Goal: Find specific page/section: Find specific page/section

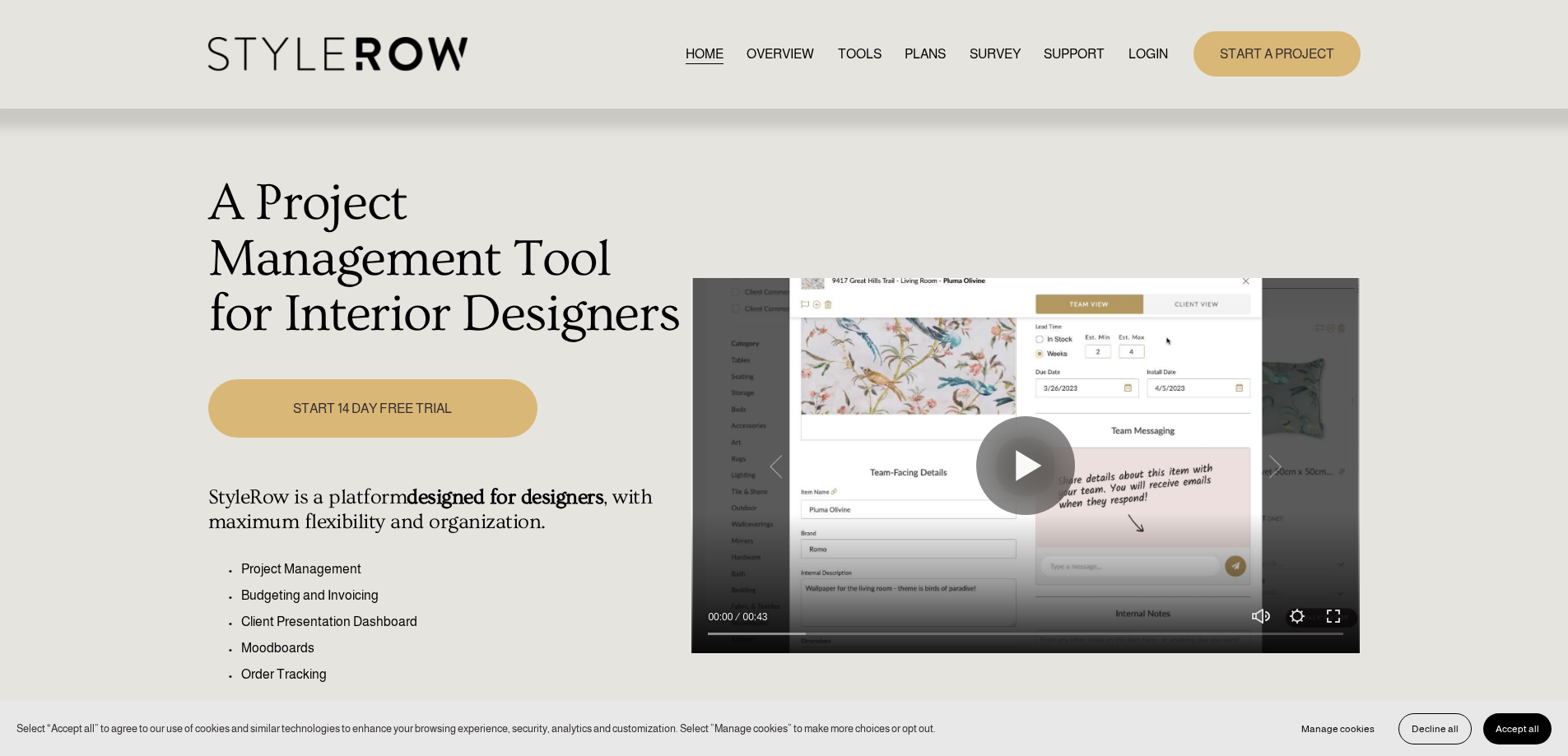
click at [1130, 51] on link "LOGIN" at bounding box center [1148, 54] width 40 height 22
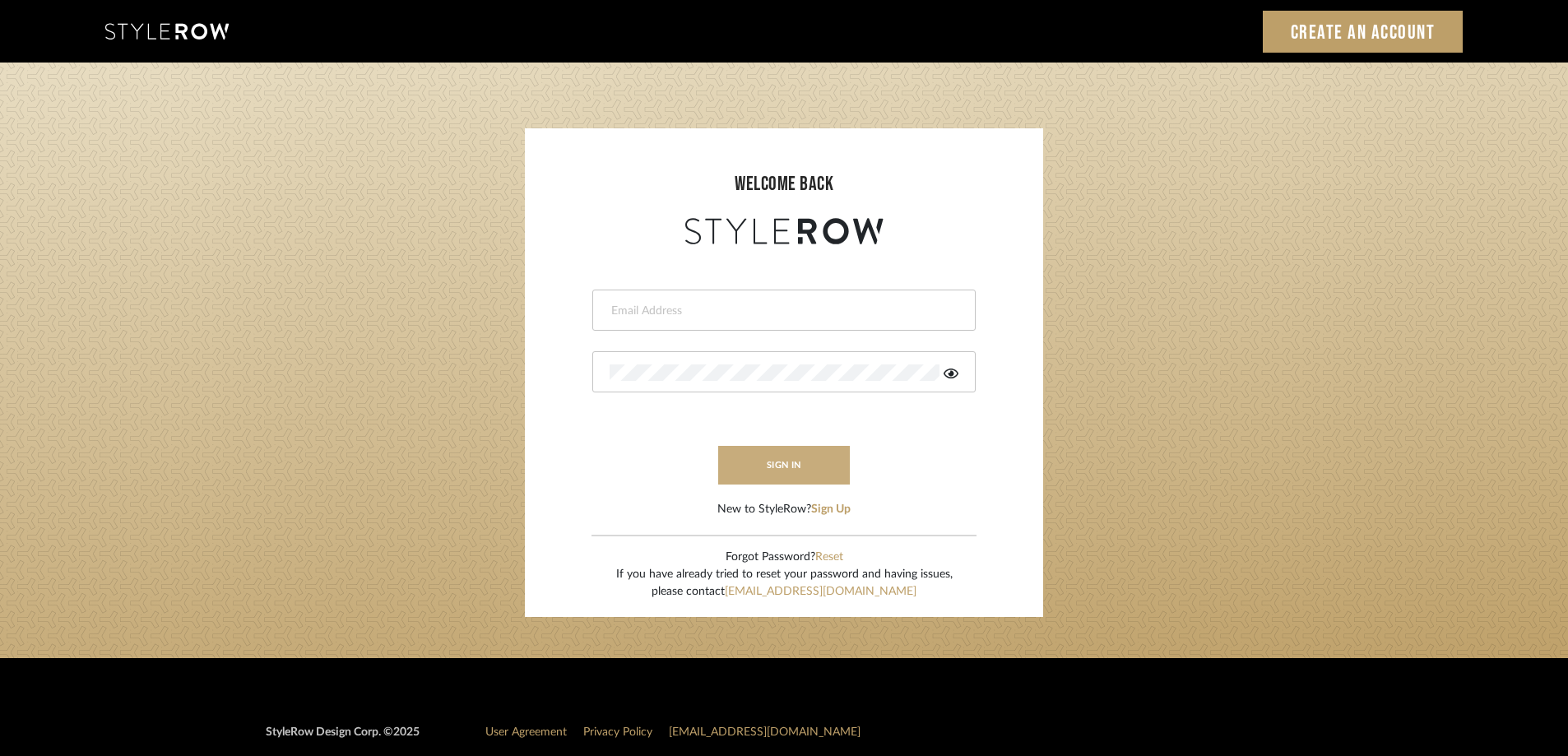
type input "[PERSON_NAME][EMAIL_ADDRESS][DOMAIN_NAME]"
click at [833, 457] on button "sign in" at bounding box center [784, 466] width 131 height 39
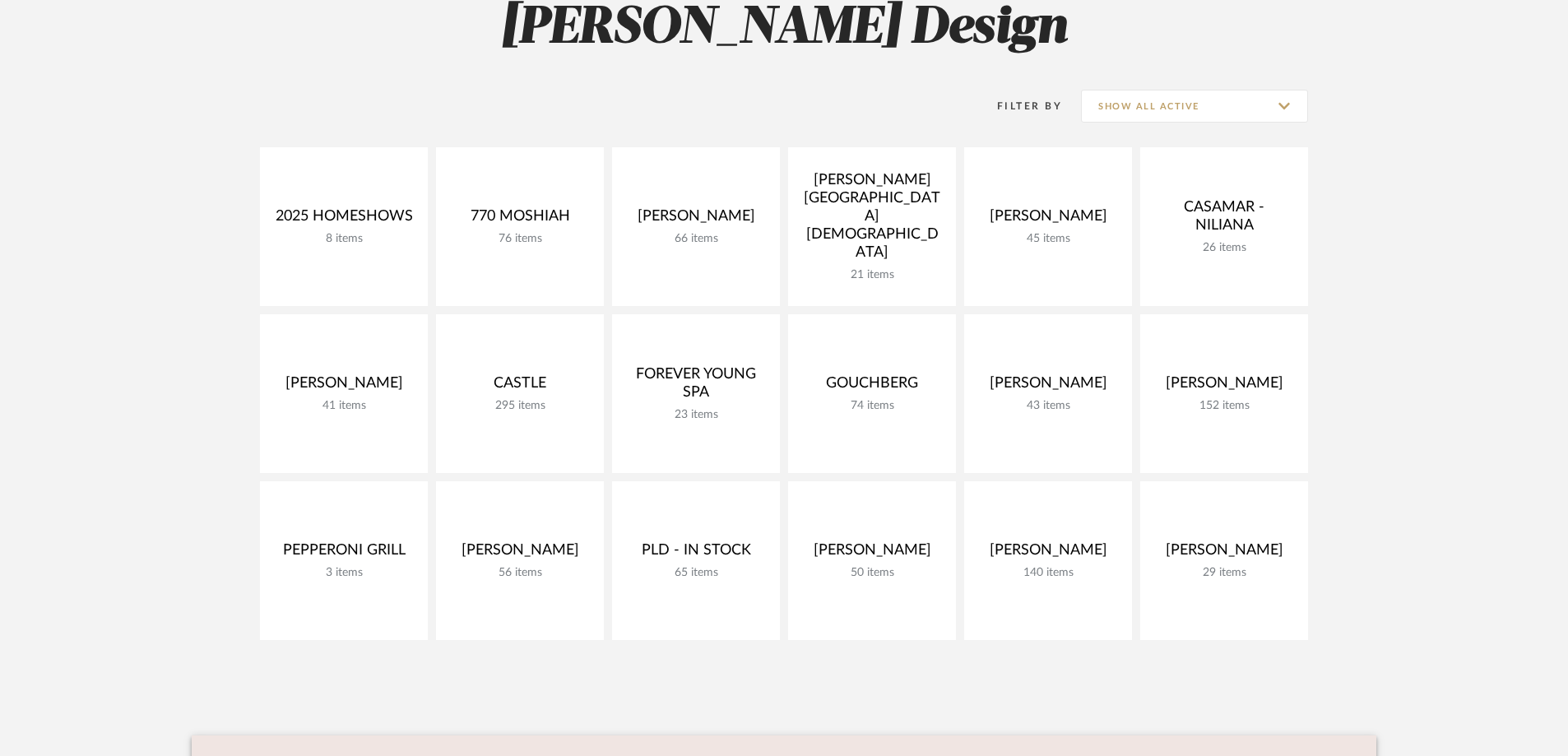
scroll to position [171, 0]
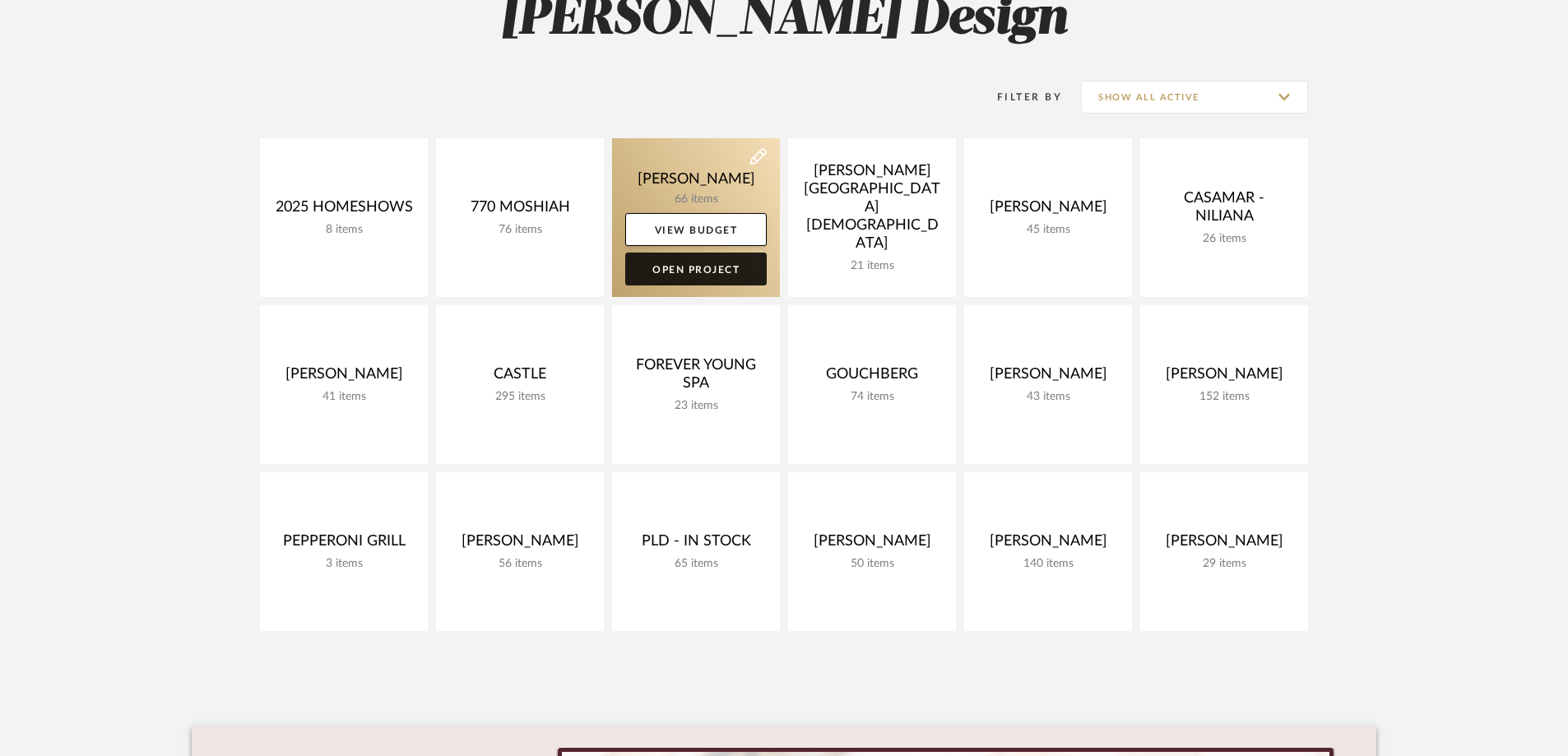
click at [695, 265] on link "Open Project" at bounding box center [696, 269] width 141 height 33
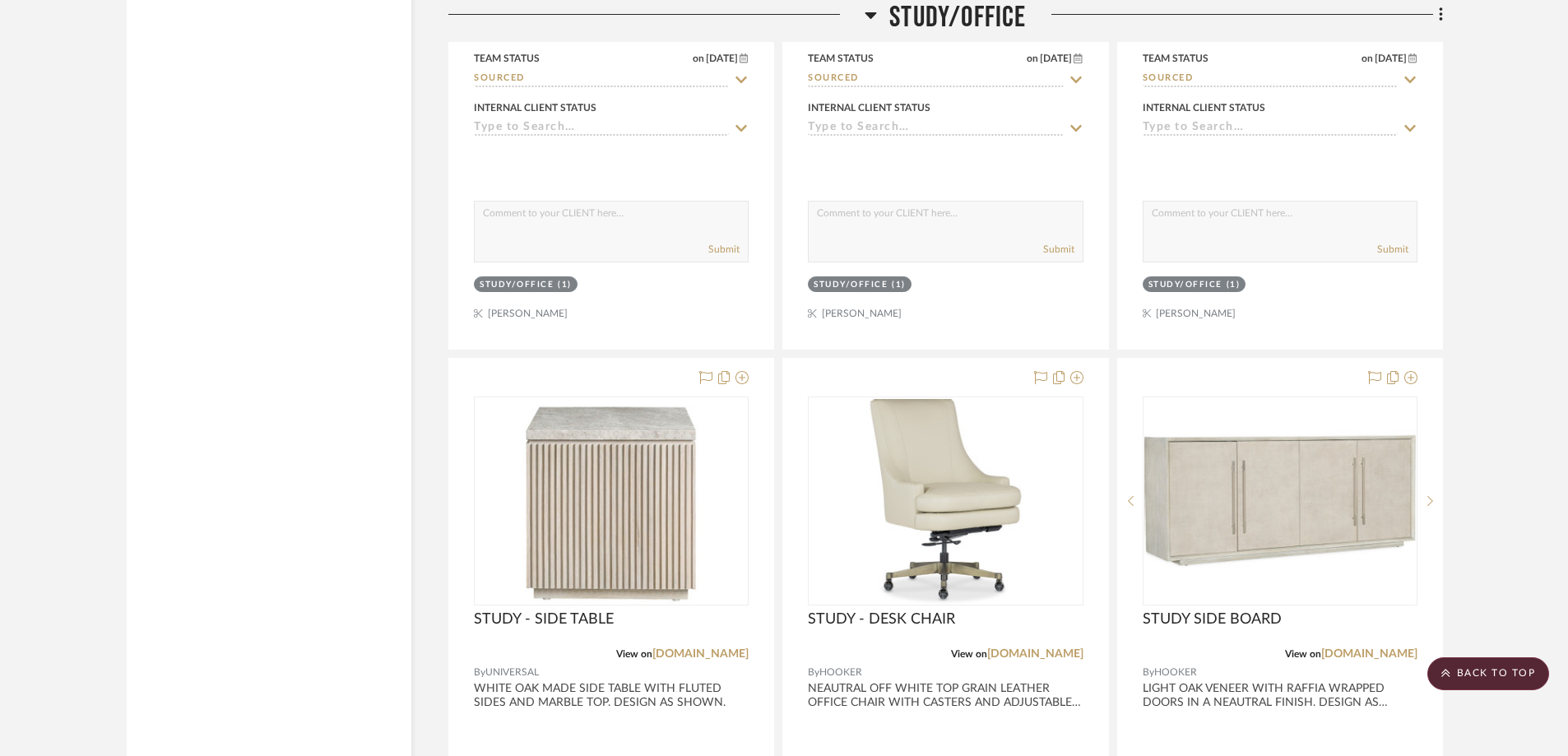
scroll to position [8576, 0]
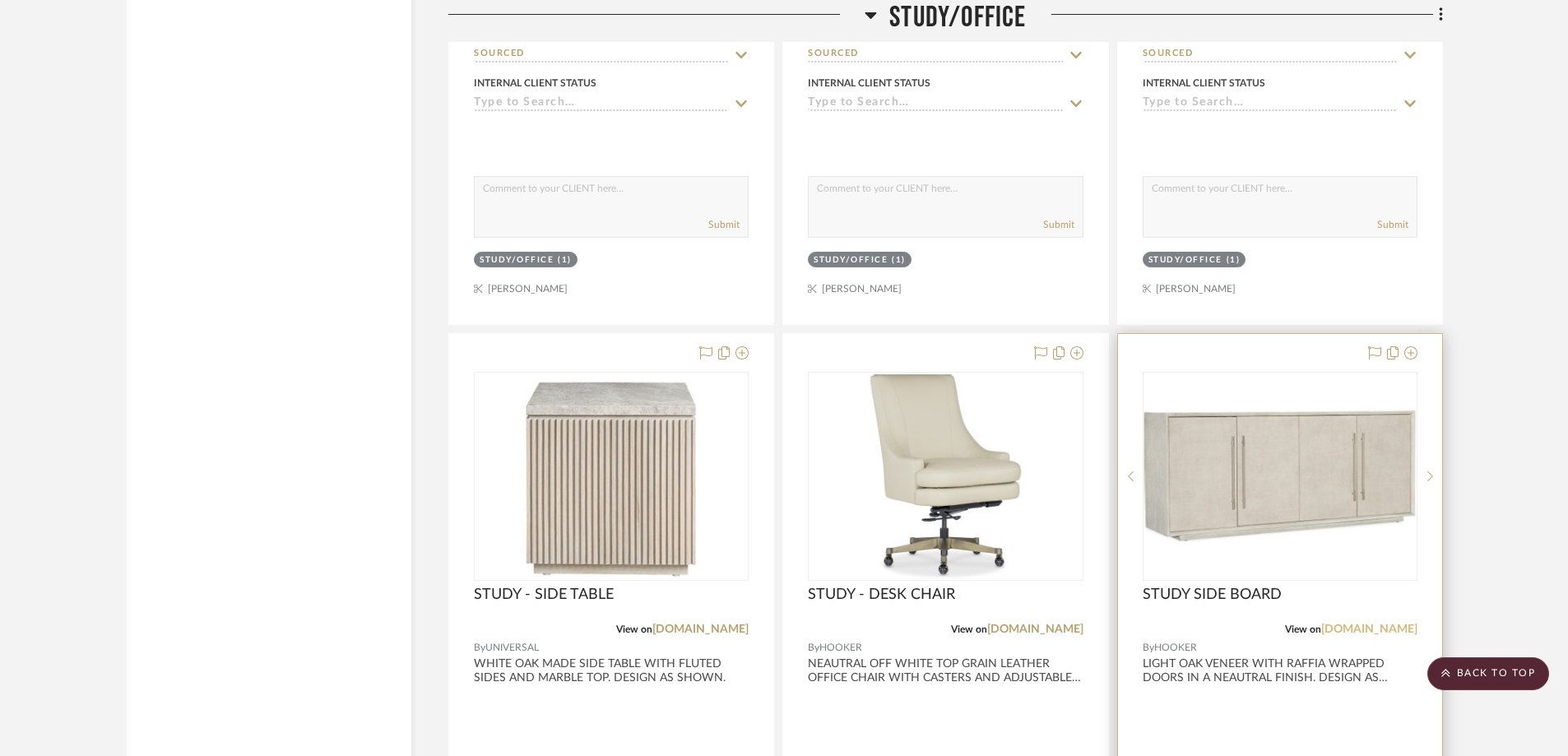
click at [1339, 628] on link "hookerfurniture.com" at bounding box center [1369, 629] width 96 height 11
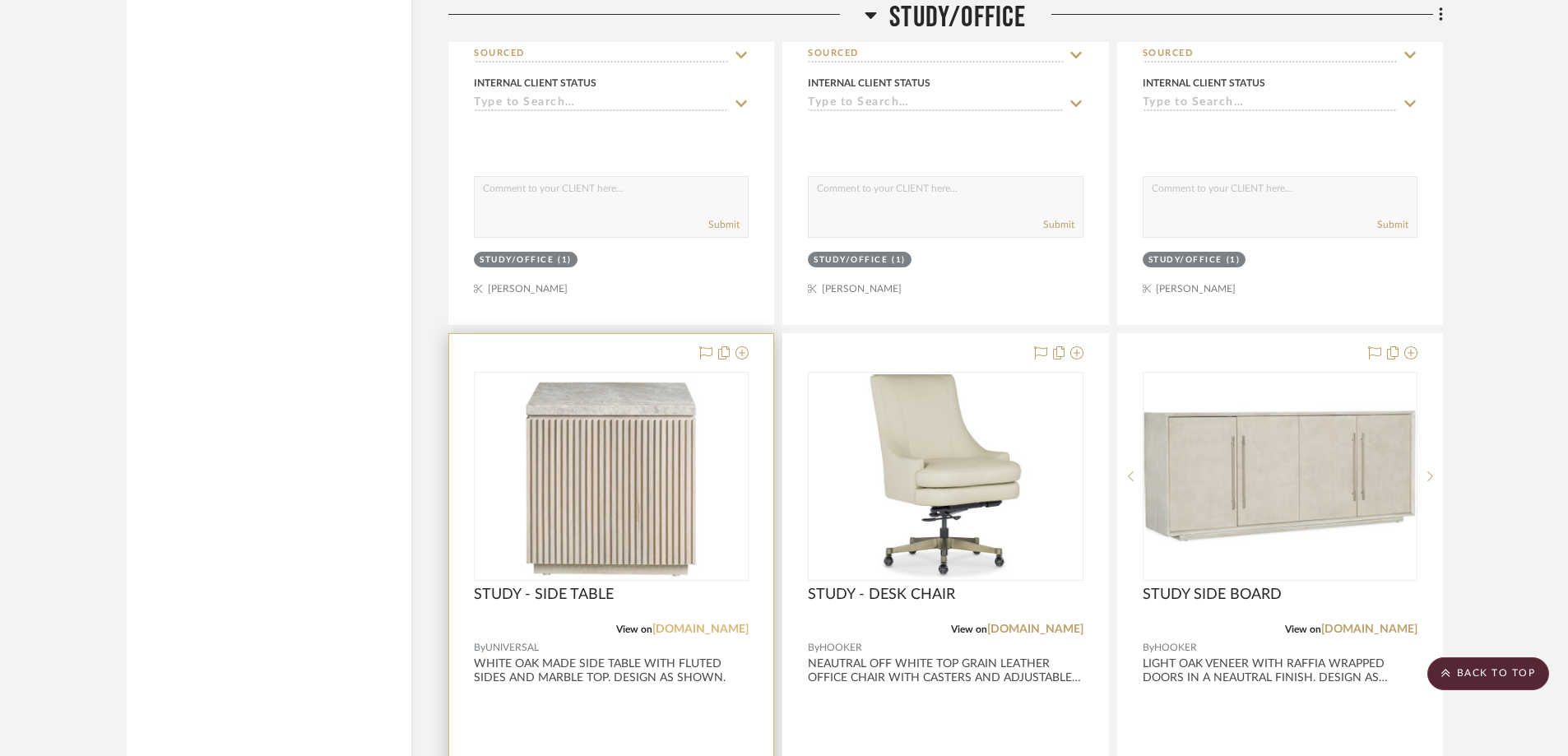
click at [680, 634] on link "universalfurniture.com" at bounding box center [700, 629] width 96 height 11
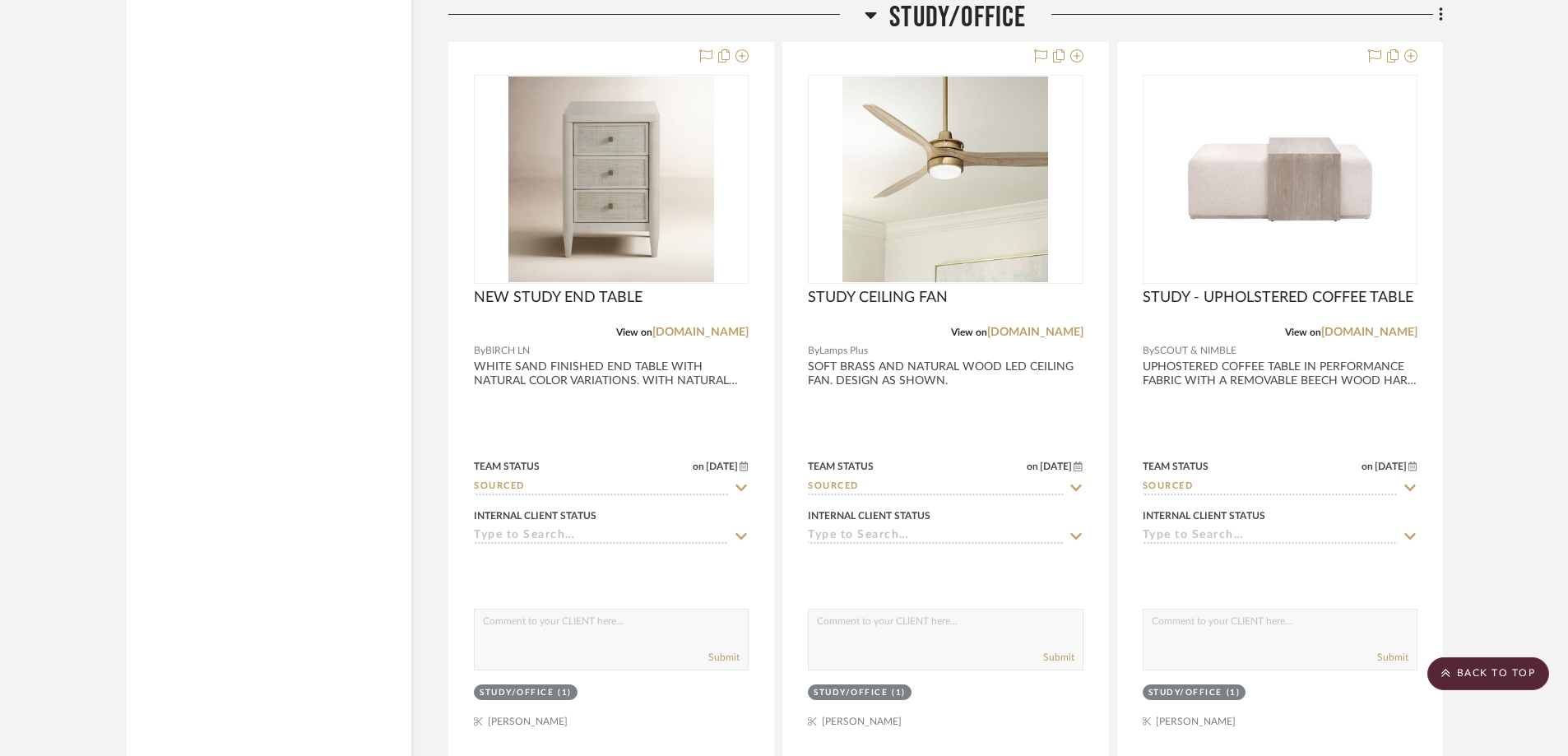
scroll to position [7980, 0]
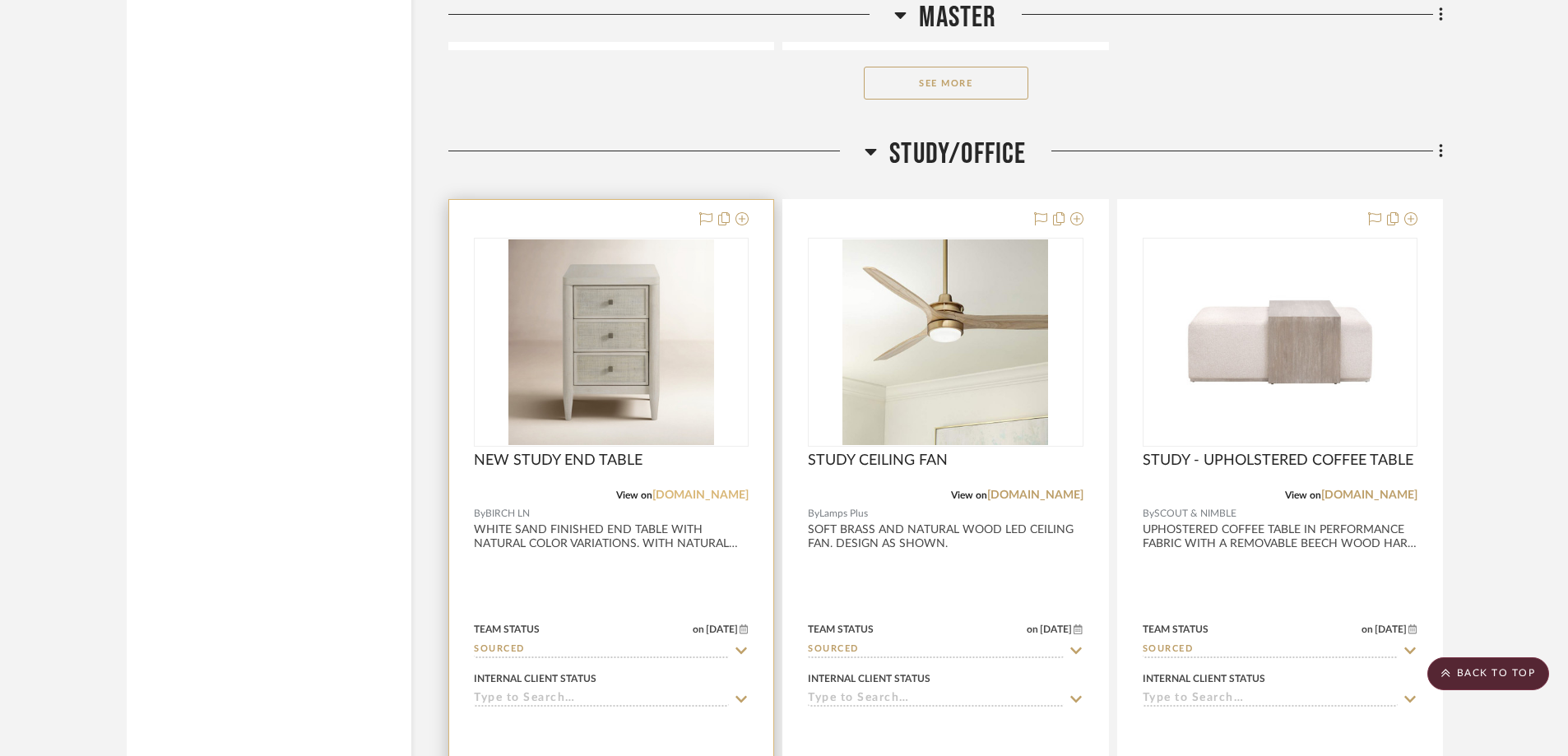
click at [698, 495] on link "birchlane.com" at bounding box center [700, 495] width 96 height 11
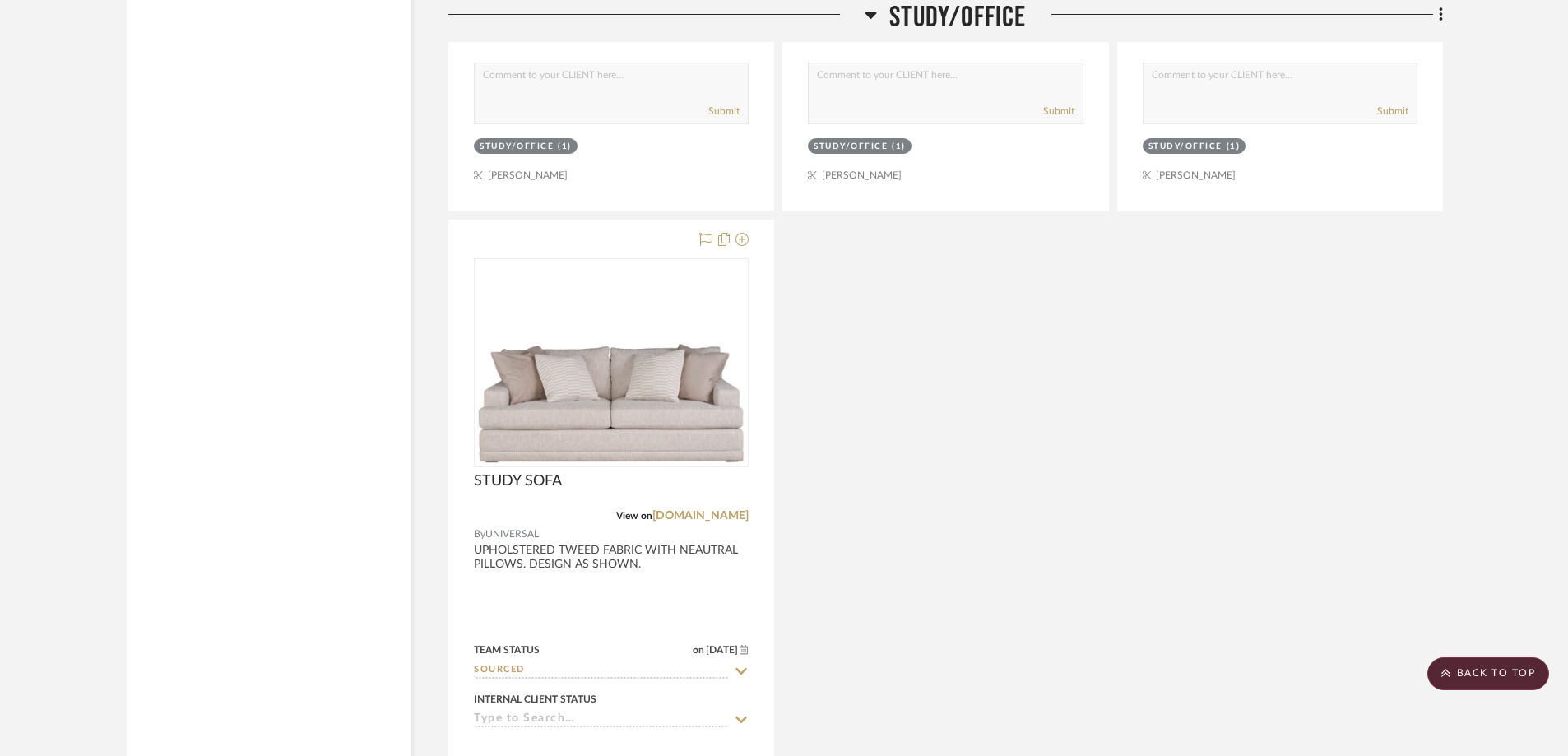
scroll to position [9582, 0]
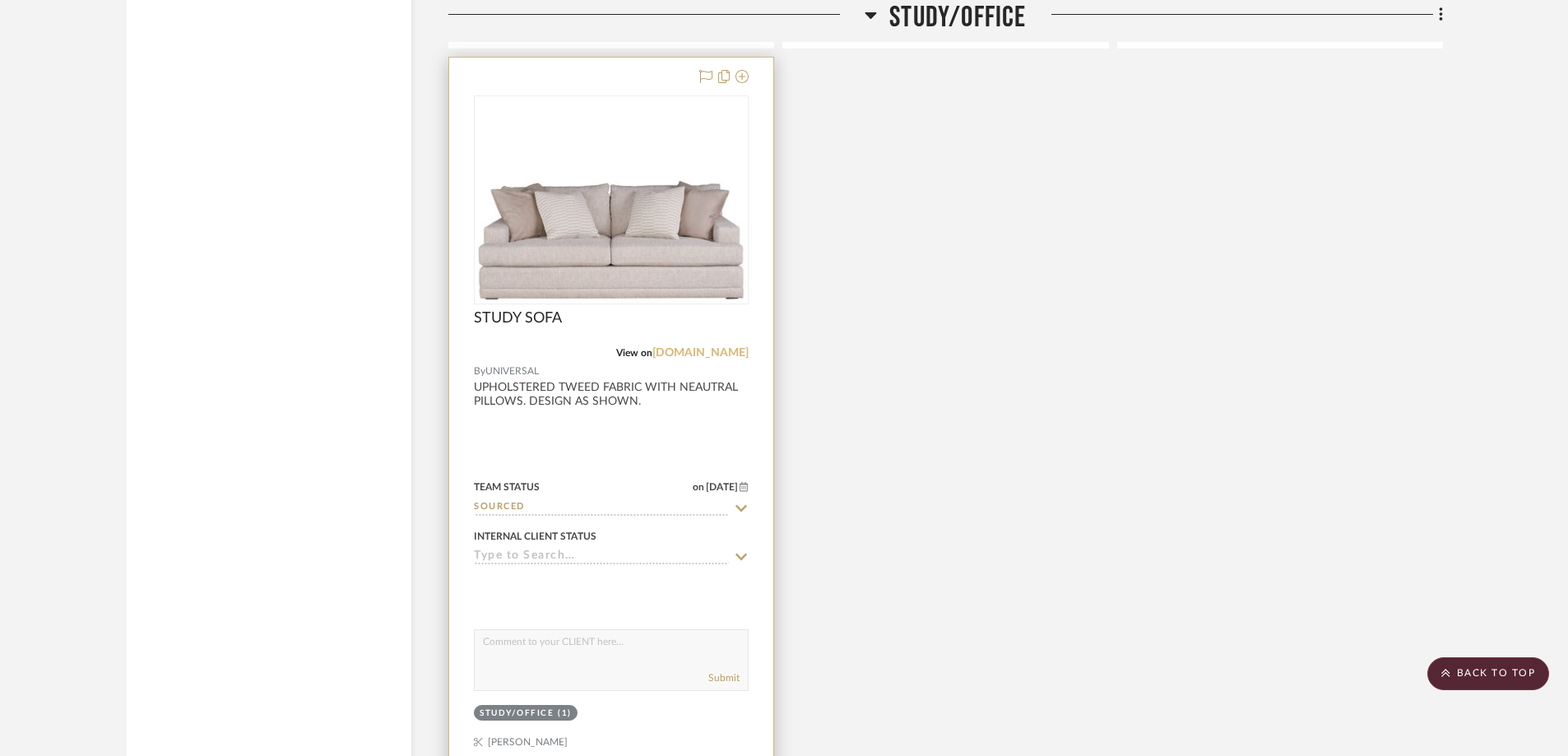
click at [677, 349] on link "universalfurniture.com" at bounding box center [700, 353] width 96 height 11
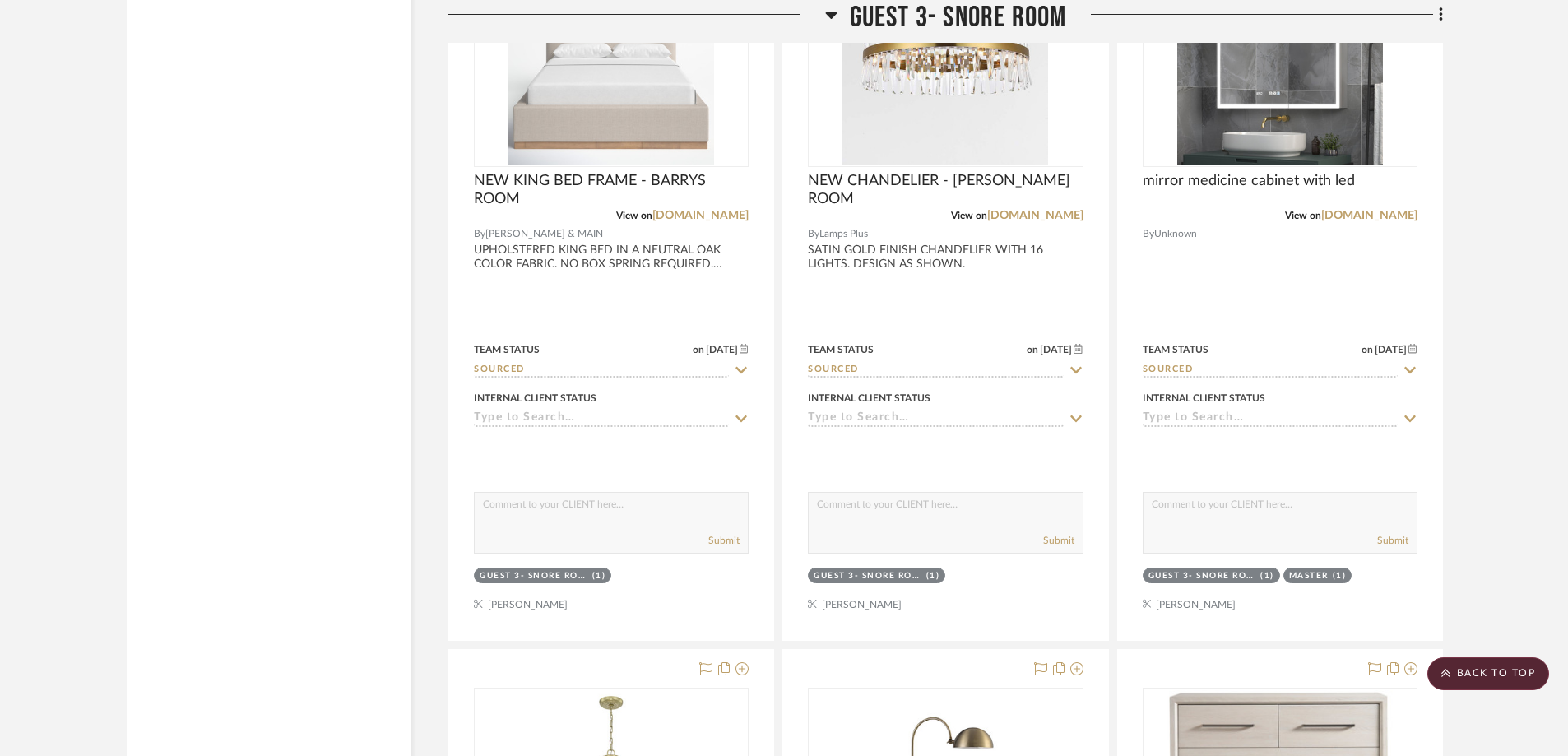
scroll to position [10561, 0]
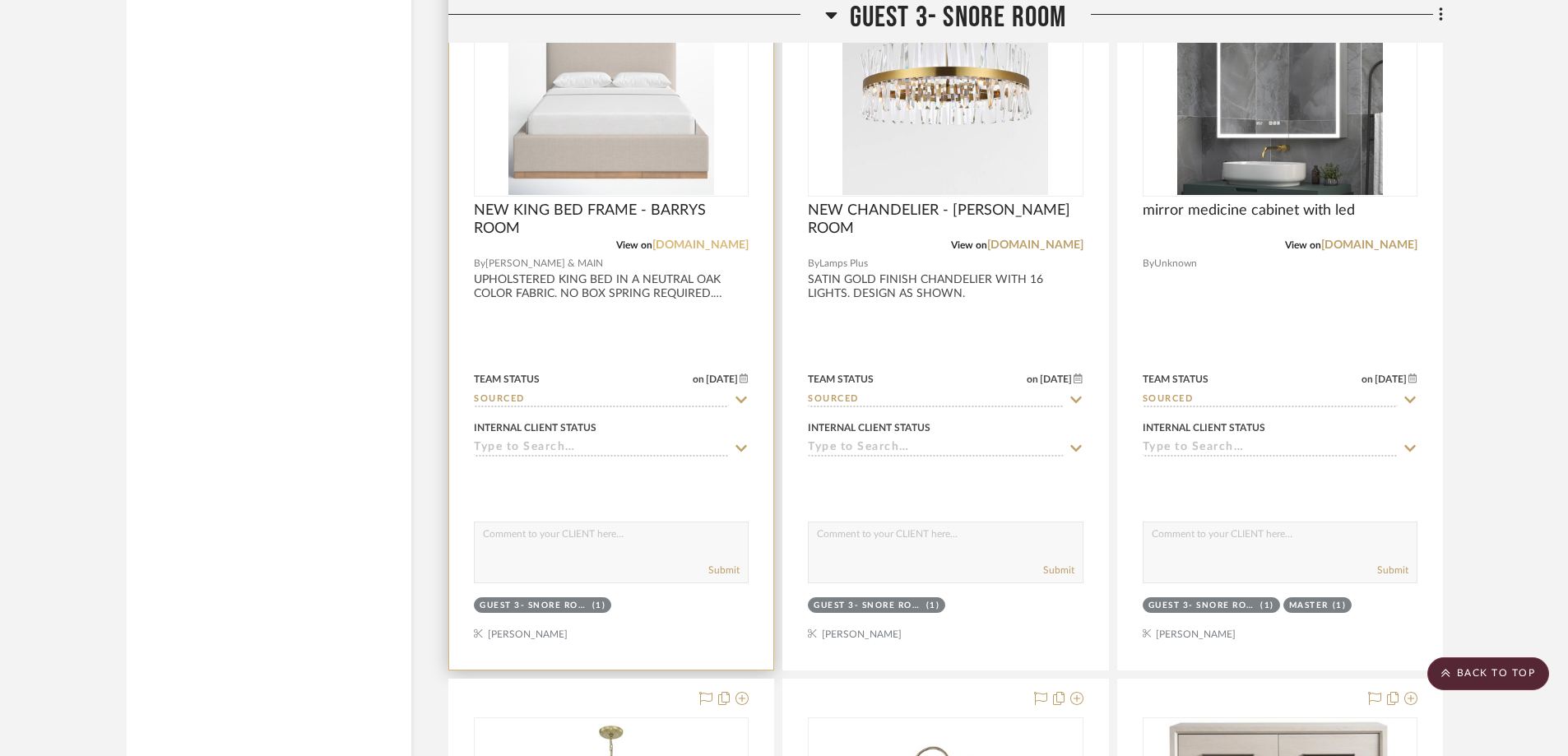
click at [674, 246] on link "jossandmain.com" at bounding box center [700, 245] width 96 height 11
